Goal: Task Accomplishment & Management: Manage account settings

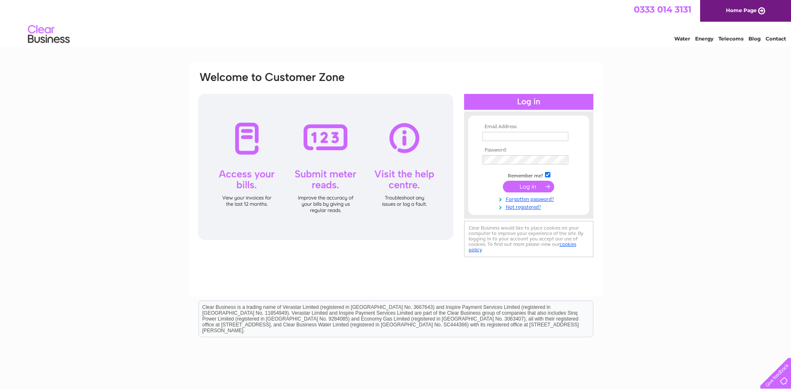
type input "rory-macdonalds@msn.com"
click at [516, 186] on input "submit" at bounding box center [528, 187] width 51 height 12
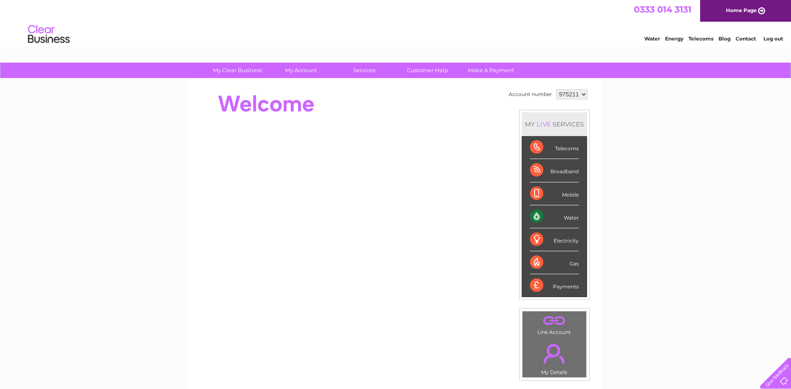
click at [583, 93] on select "975211" at bounding box center [571, 94] width 31 height 10
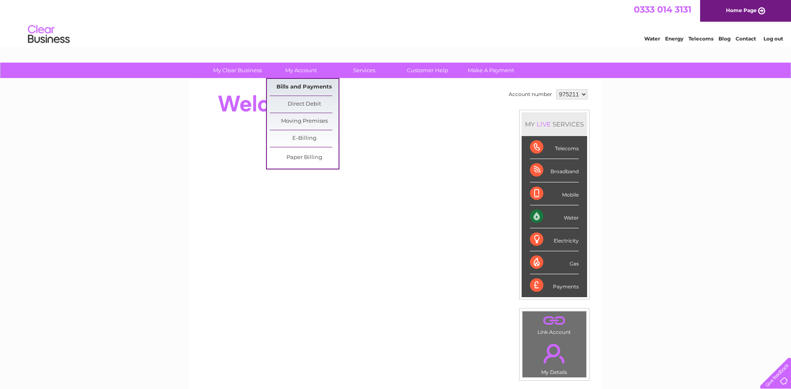
click at [296, 86] on link "Bills and Payments" at bounding box center [304, 87] width 69 height 17
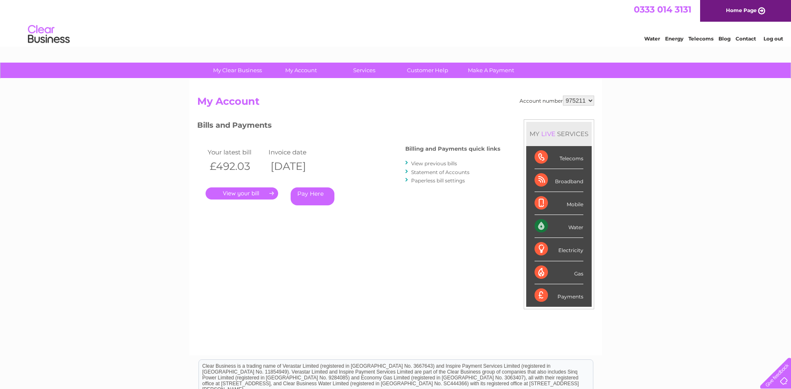
click at [239, 191] on link "." at bounding box center [242, 193] width 73 height 12
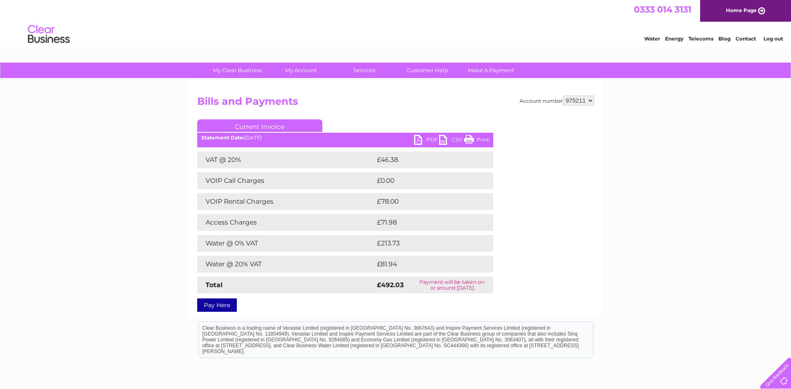
click at [423, 140] on link "PDF" at bounding box center [426, 141] width 25 height 12
